Goal: Learn about a topic

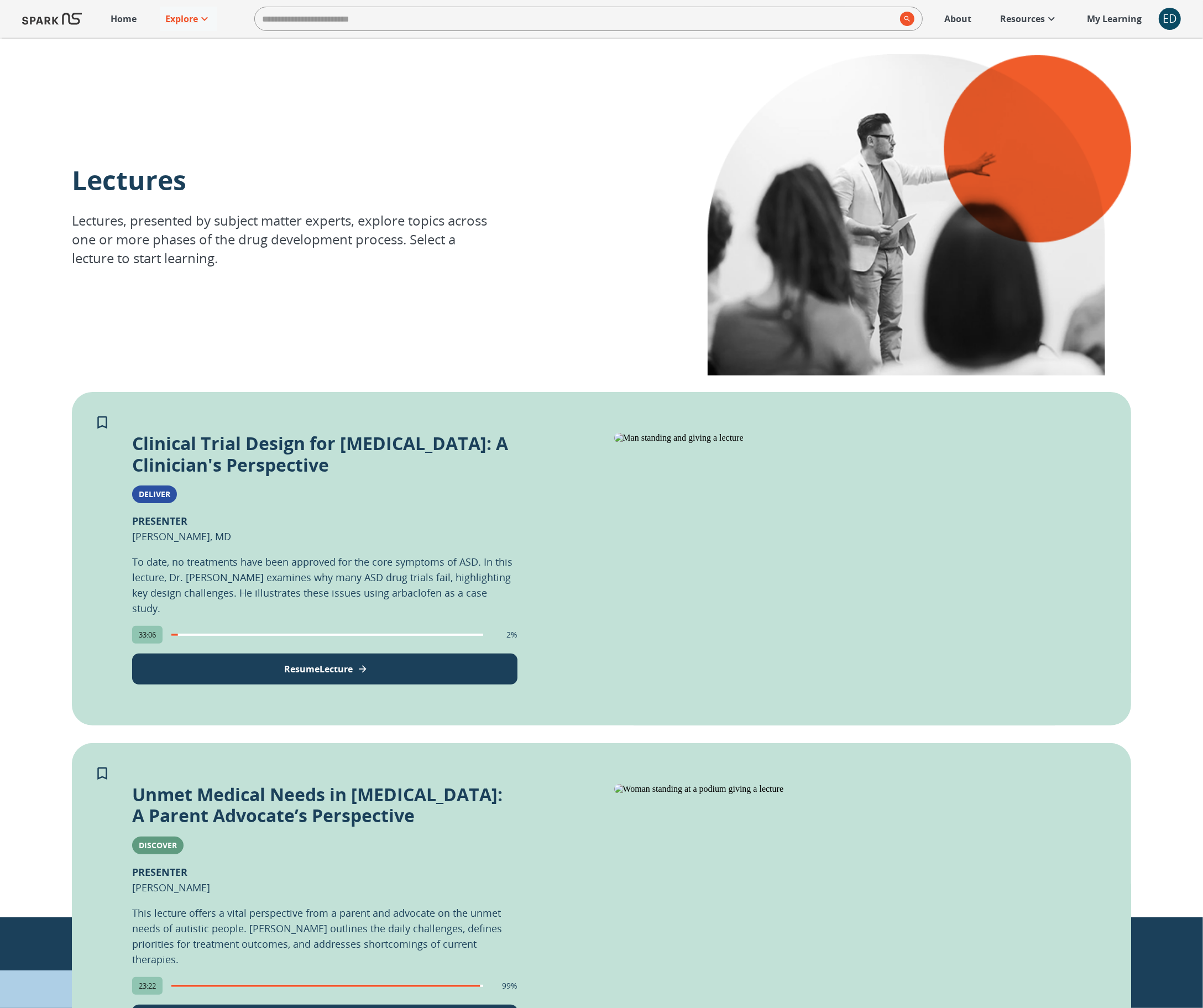
click at [53, 20] on img at bounding box center [52, 18] width 59 height 26
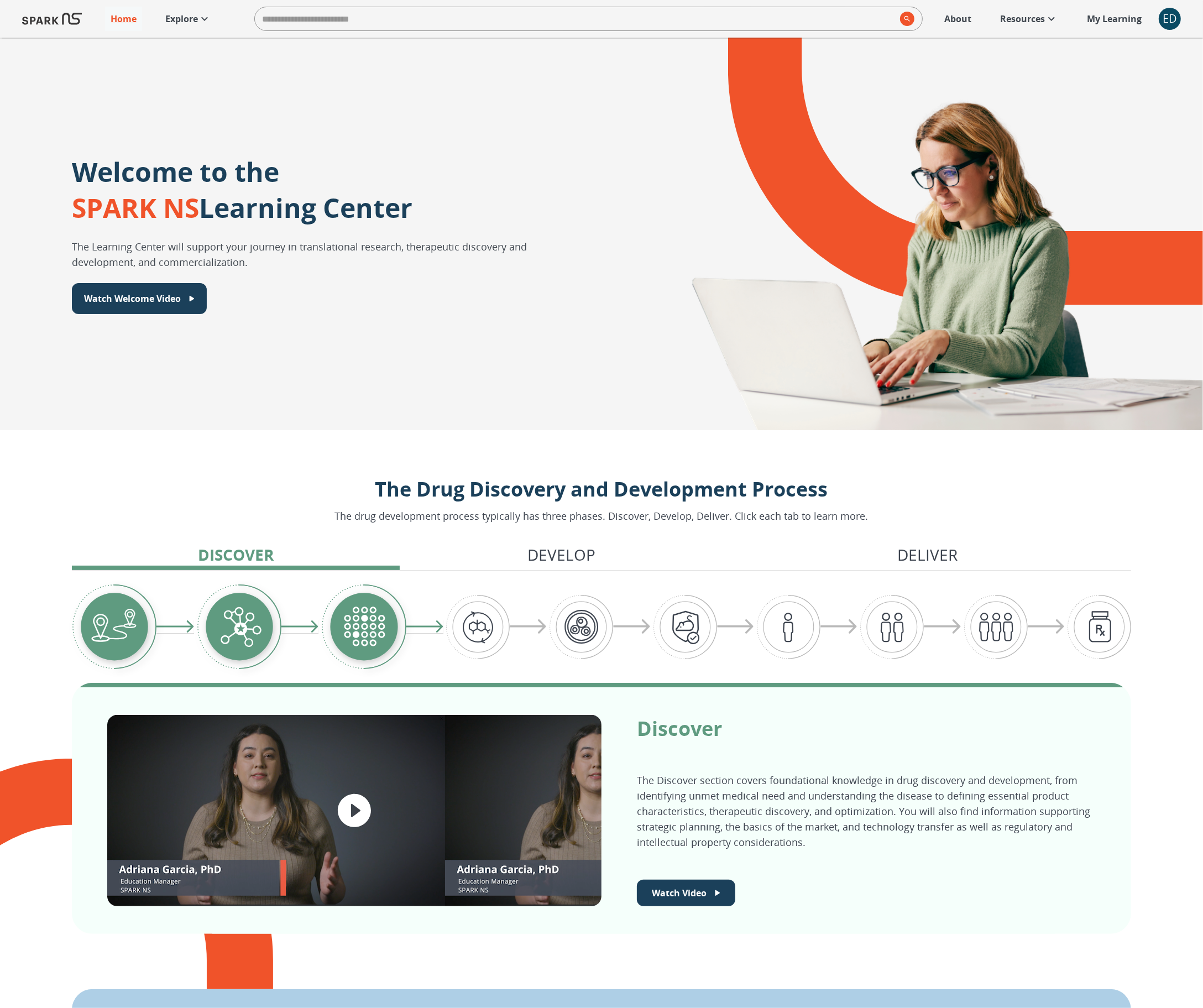
click at [185, 17] on p "Explore" at bounding box center [182, 19] width 33 height 14
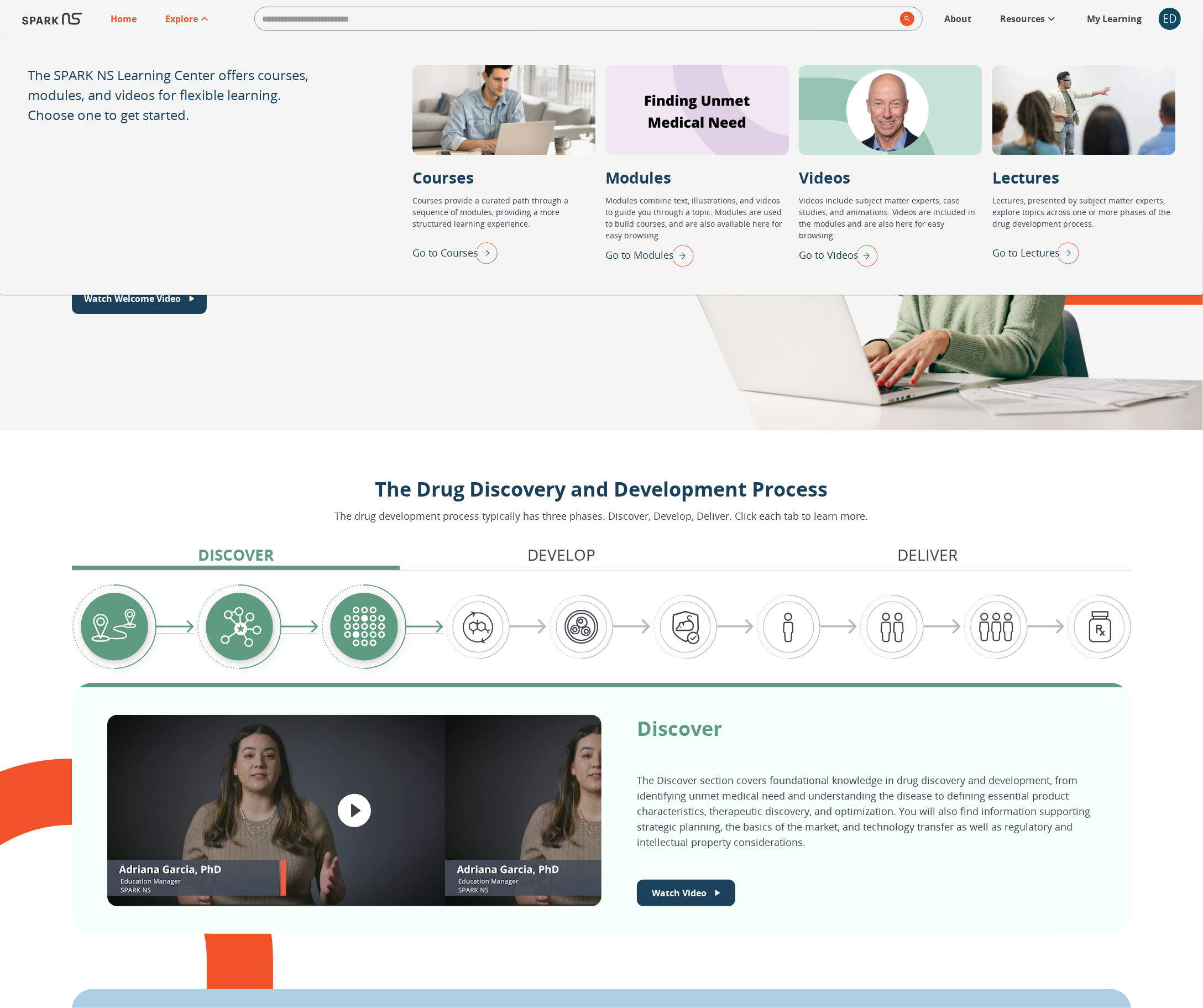
click at [641, 256] on p "Go to Modules" at bounding box center [640, 255] width 69 height 15
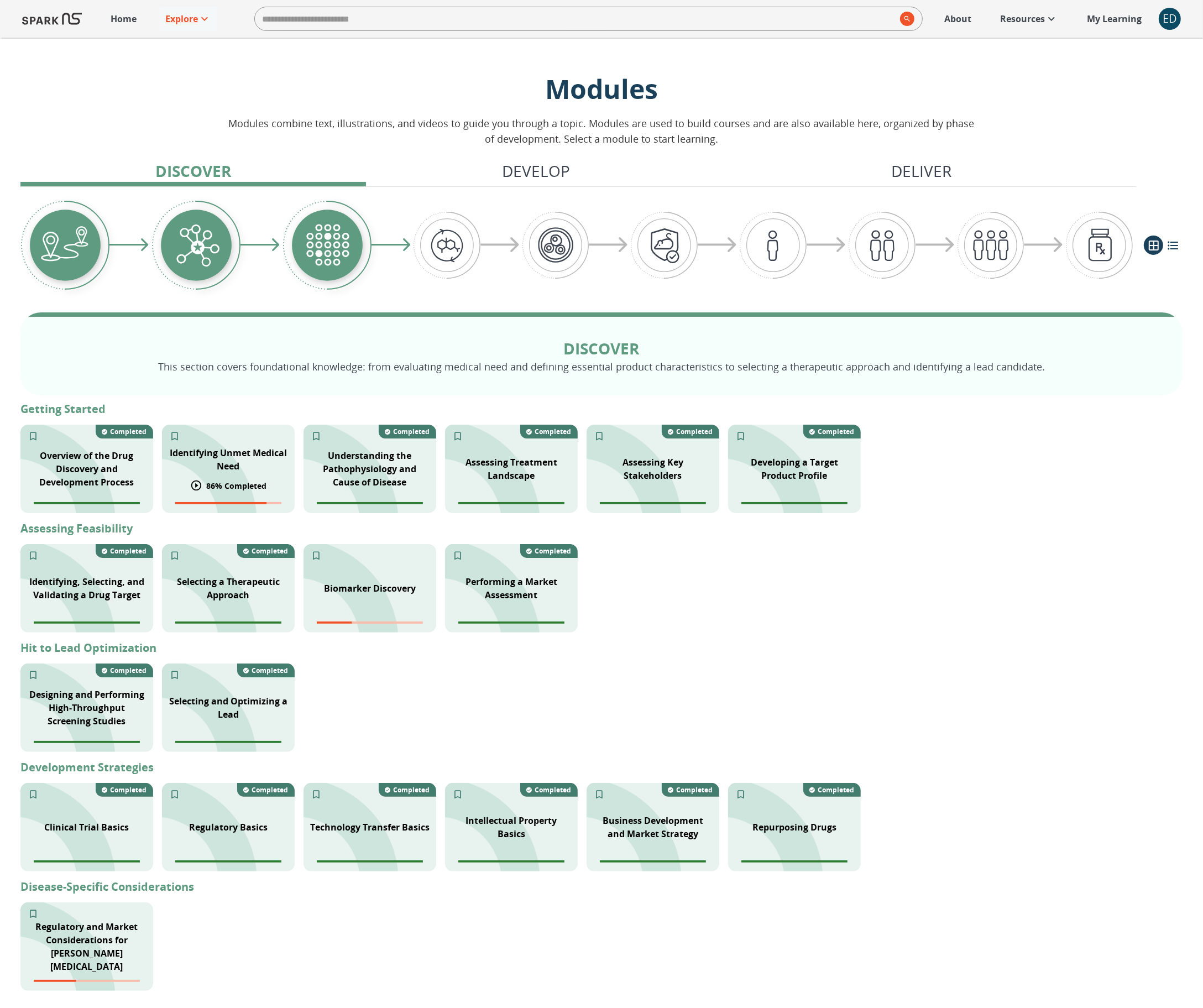
click at [242, 465] on p "Identifying Unmet Medical Need" at bounding box center [228, 459] width 120 height 26
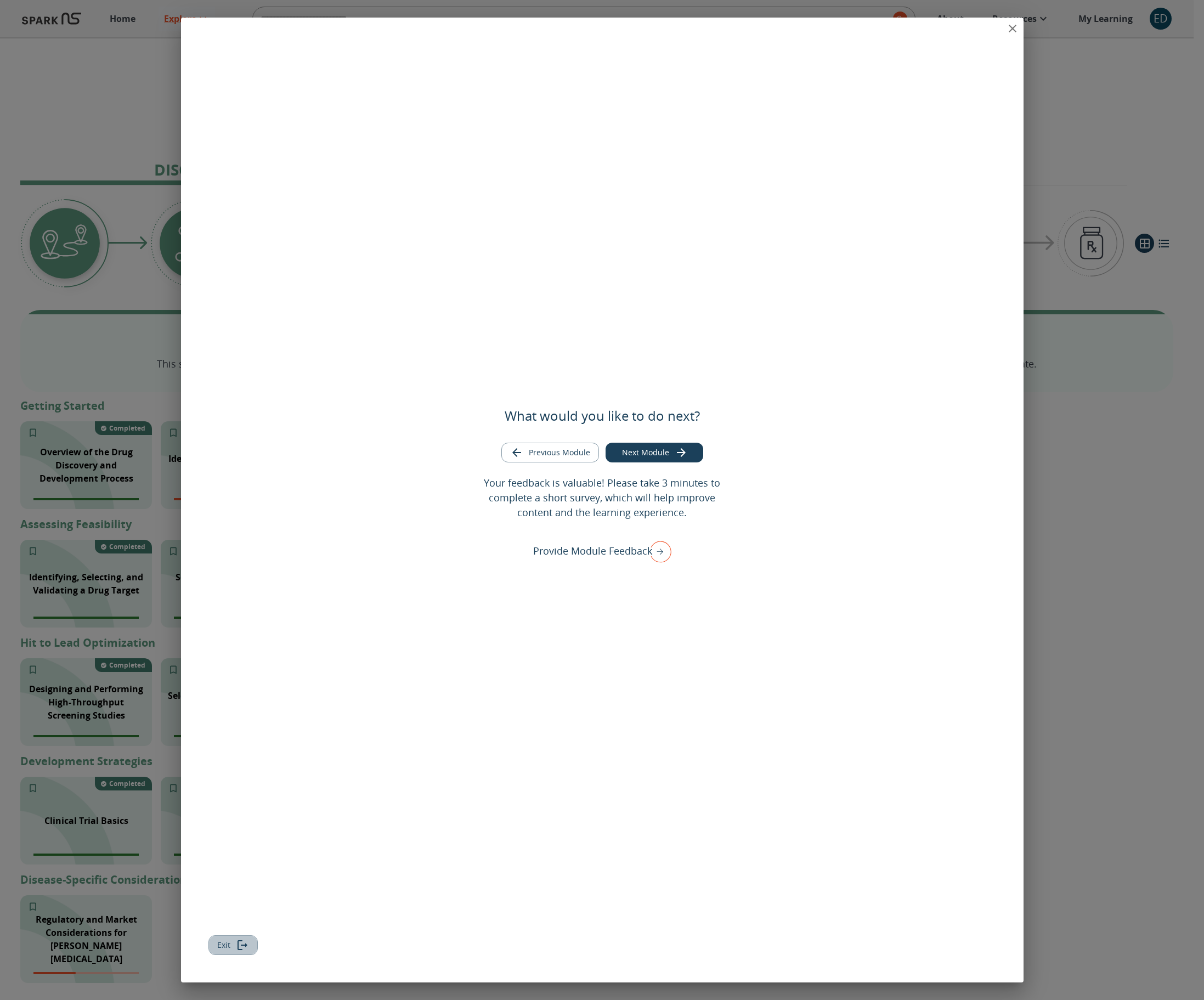
click at [241, 943] on icon "Exit module" at bounding box center [243, 945] width 14 height 14
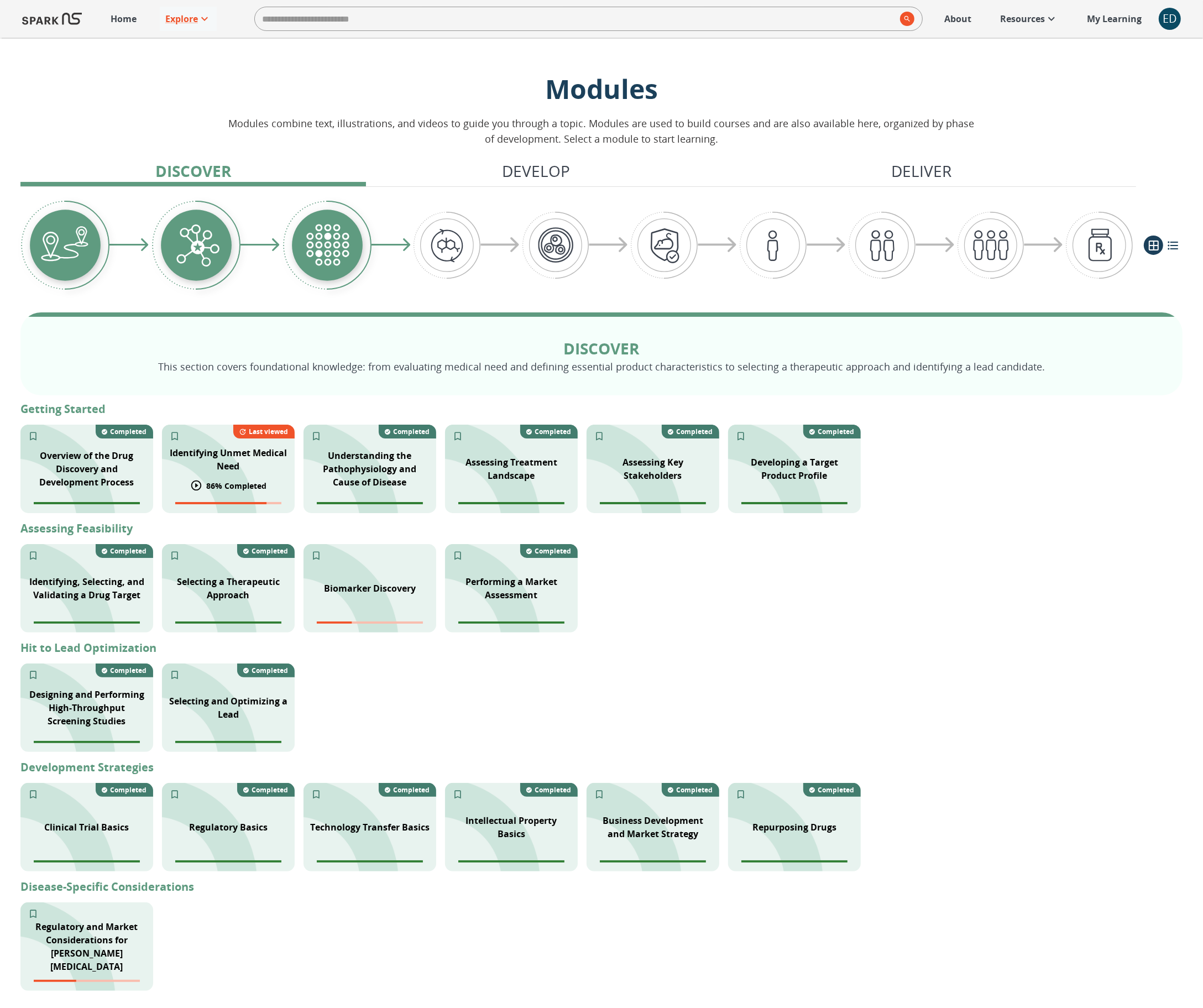
click at [242, 474] on div "Identifying Unmet Medical Need" at bounding box center [229, 459] width 132 height 40
